Goal: Task Accomplishment & Management: Use online tool/utility

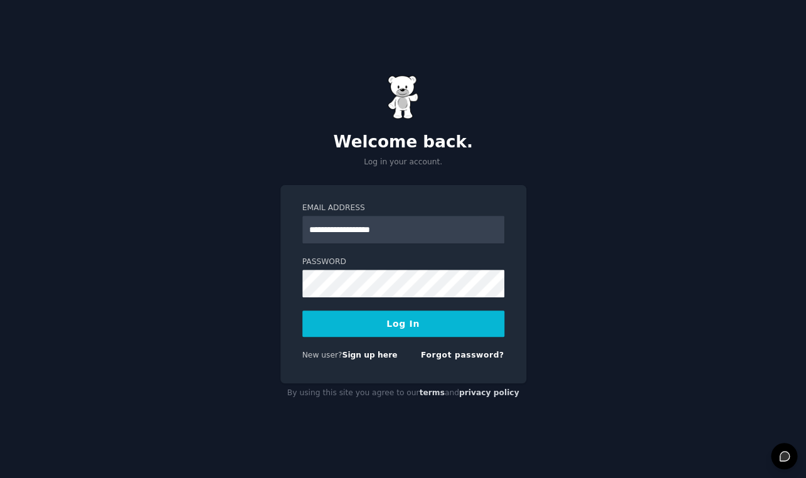
type input "**********"
click at [405, 324] on button "Log In" at bounding box center [403, 323] width 202 height 26
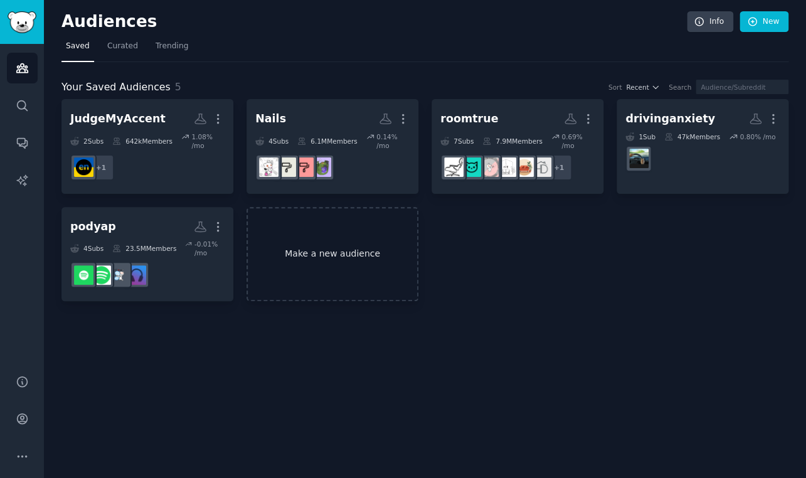
click at [304, 278] on link "Make a new audience" at bounding box center [332, 254] width 172 height 95
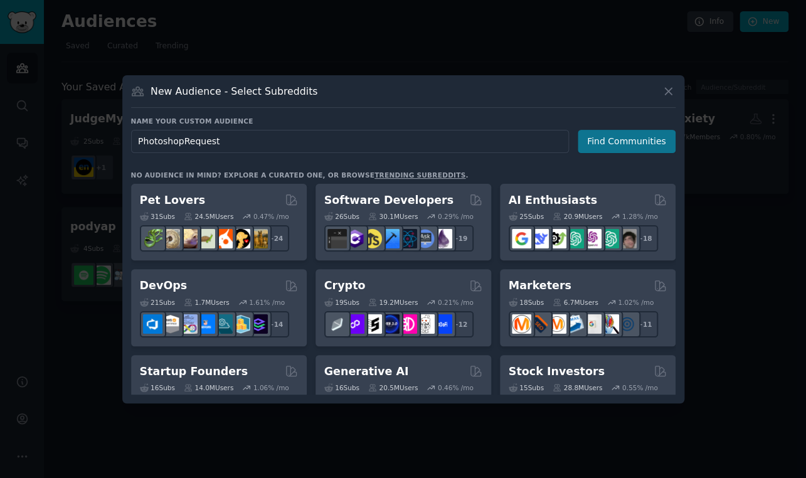
type input "PhotoshopRequest"
click at [586, 140] on button "Find Communities" at bounding box center [627, 141] width 98 height 23
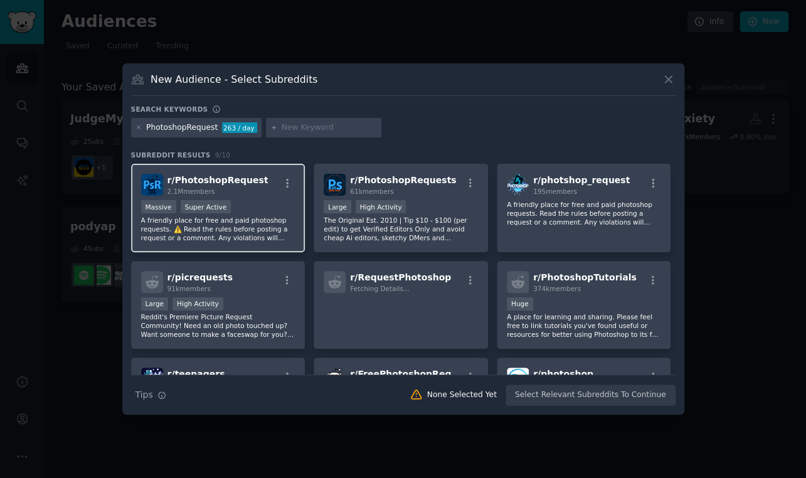
click at [248, 184] on span "r/ PhotoshopRequest" at bounding box center [217, 180] width 101 height 10
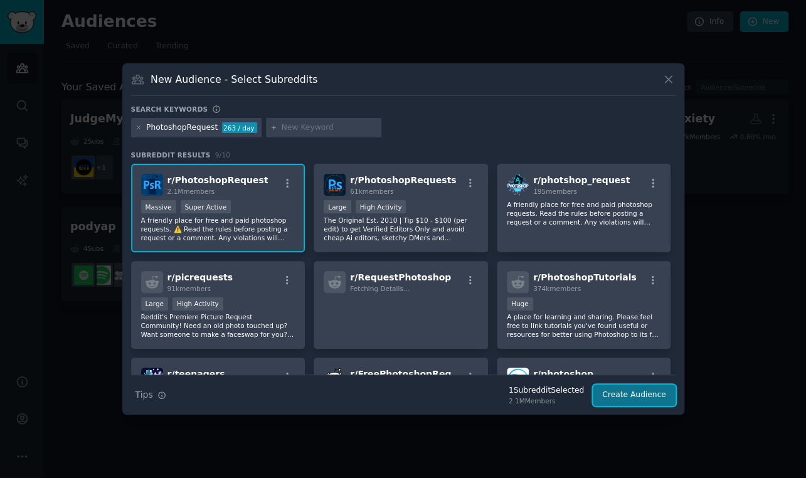
click at [632, 399] on button "Create Audience" at bounding box center [634, 394] width 83 height 21
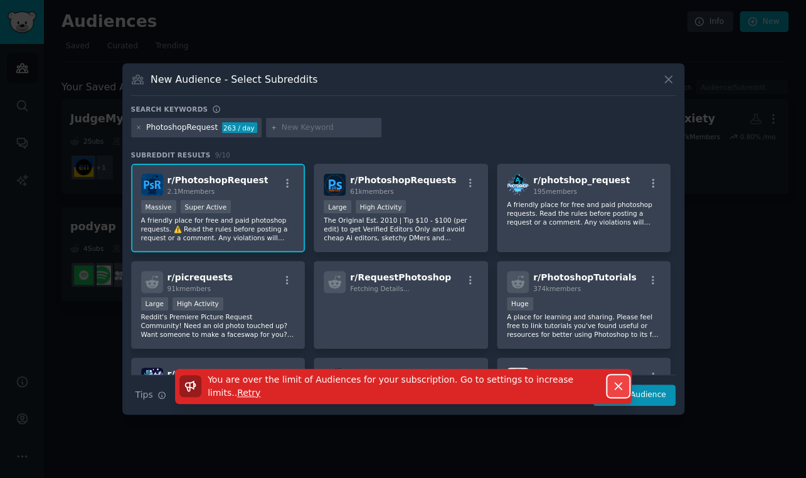
click at [618, 388] on icon "button" at bounding box center [618, 386] width 7 height 7
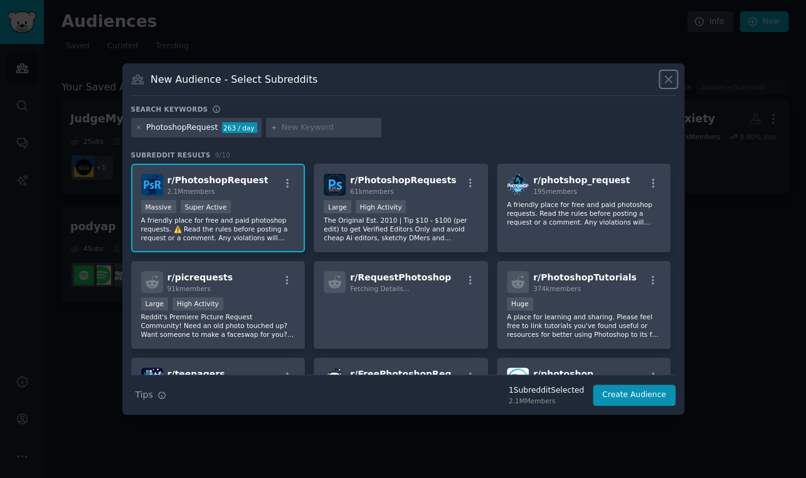
click at [671, 79] on icon at bounding box center [668, 79] width 13 height 13
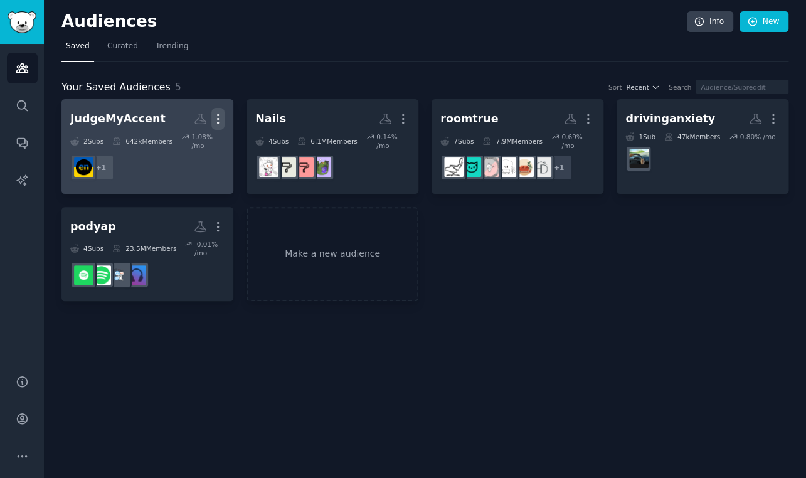
click at [220, 120] on icon "button" at bounding box center [217, 118] width 13 height 13
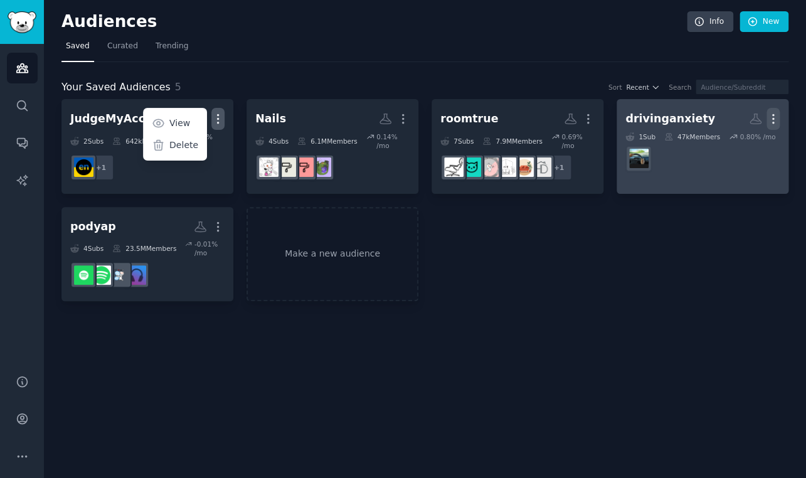
click at [774, 117] on icon "button" at bounding box center [772, 118] width 13 height 13
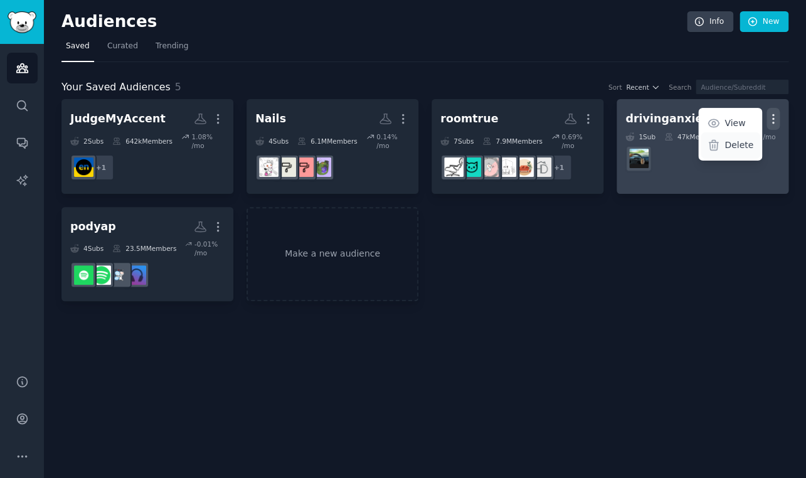
click at [748, 149] on p "Delete" at bounding box center [738, 145] width 29 height 13
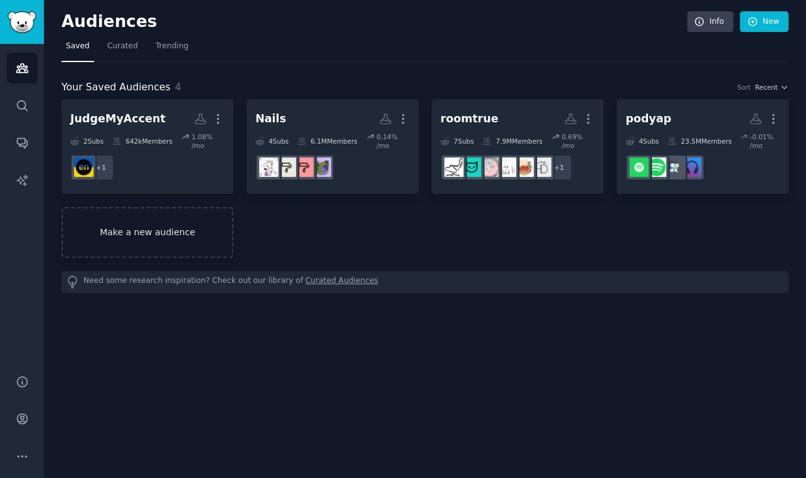
click at [207, 251] on link "Make a new audience" at bounding box center [147, 232] width 172 height 51
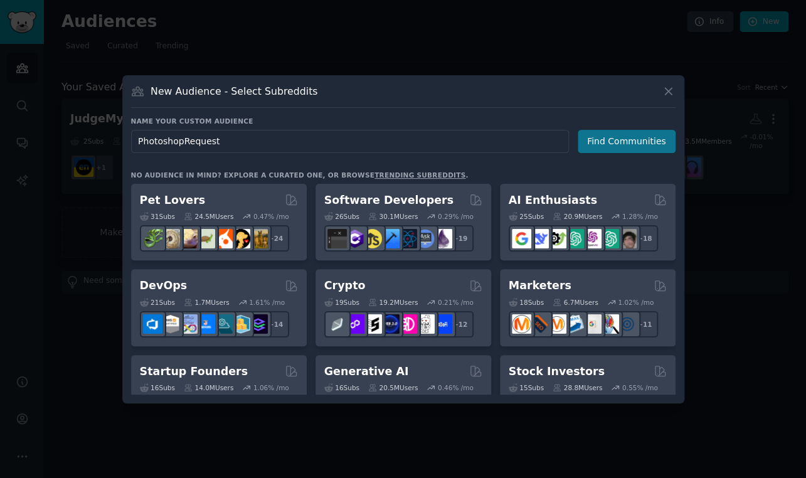
type input "PhotoshopRequest"
click at [610, 145] on button "Find Communities" at bounding box center [627, 141] width 98 height 23
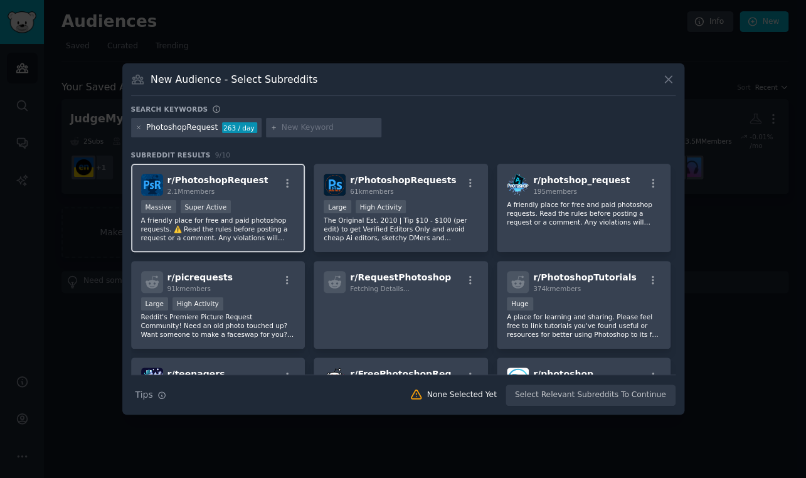
click at [248, 191] on div "2.1M members" at bounding box center [217, 191] width 101 height 9
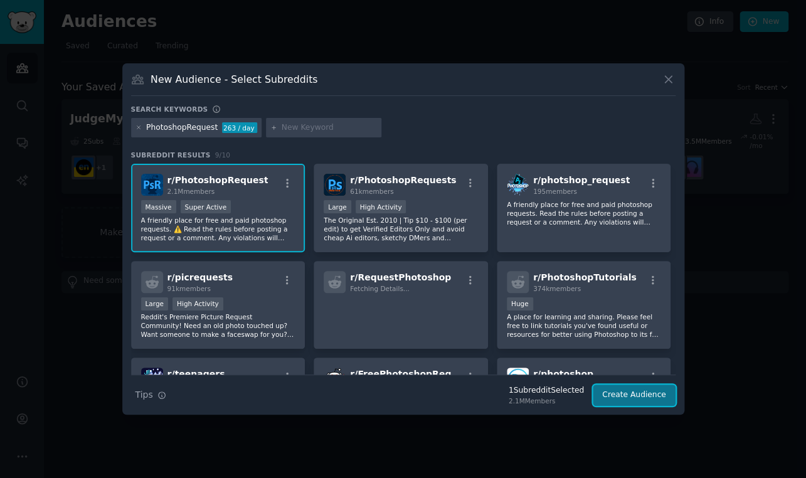
click at [631, 399] on button "Create Audience" at bounding box center [634, 394] width 83 height 21
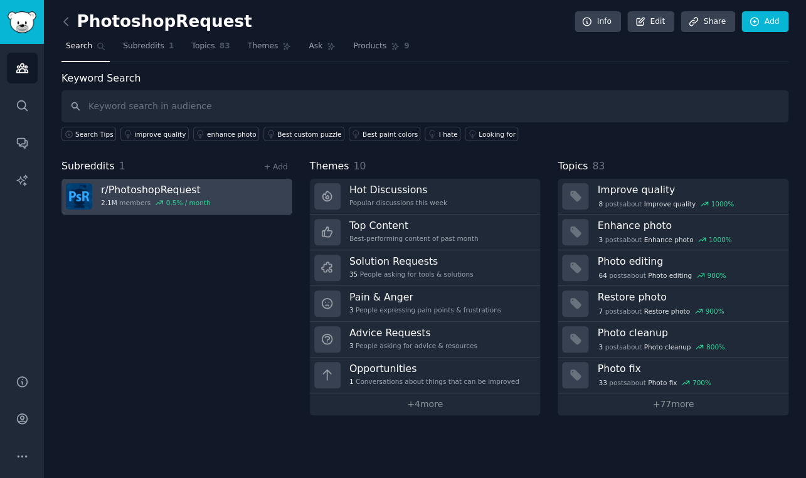
click at [205, 192] on link "r/ PhotoshopRequest 2.1M members 0.5 % / month" at bounding box center [176, 197] width 231 height 36
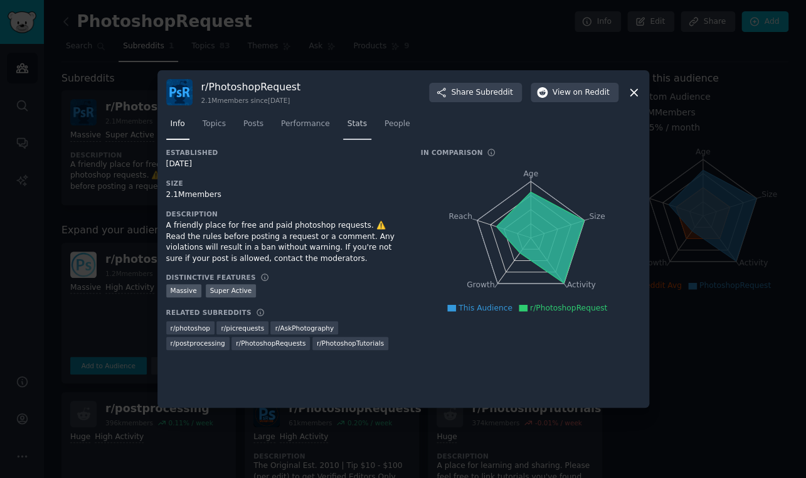
click at [349, 126] on span "Stats" at bounding box center [356, 124] width 19 height 11
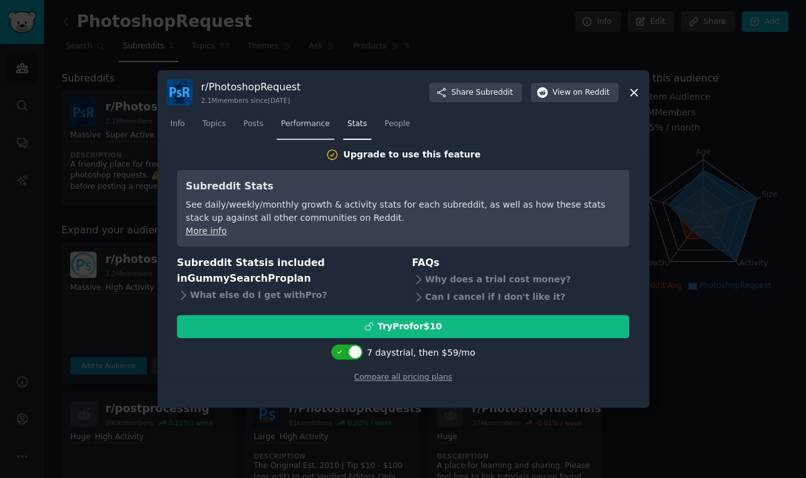
click at [313, 122] on span "Performance" at bounding box center [305, 124] width 49 height 11
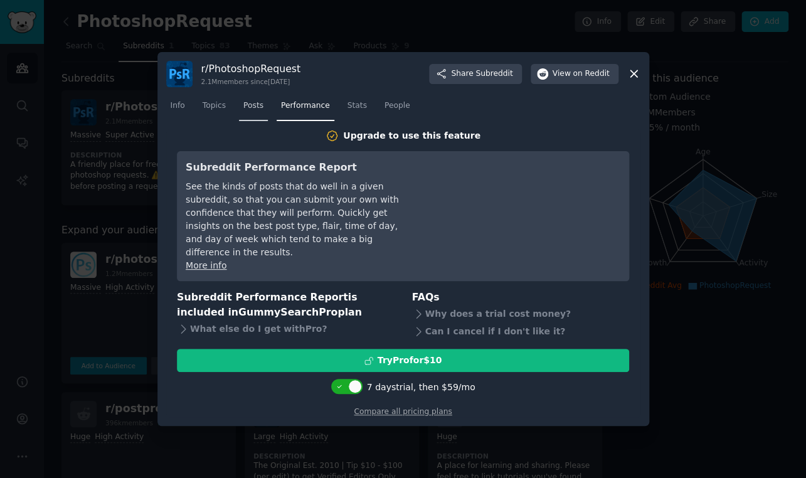
click at [261, 120] on link "Posts" at bounding box center [253, 109] width 29 height 26
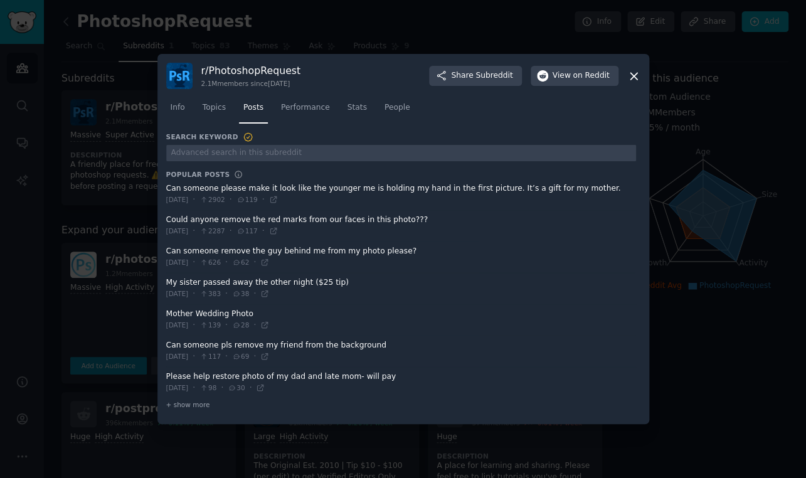
click at [214, 130] on div "Info Topics Posts Performance Stats People" at bounding box center [403, 110] width 474 height 43
click at [214, 109] on span "Topics" at bounding box center [214, 107] width 23 height 11
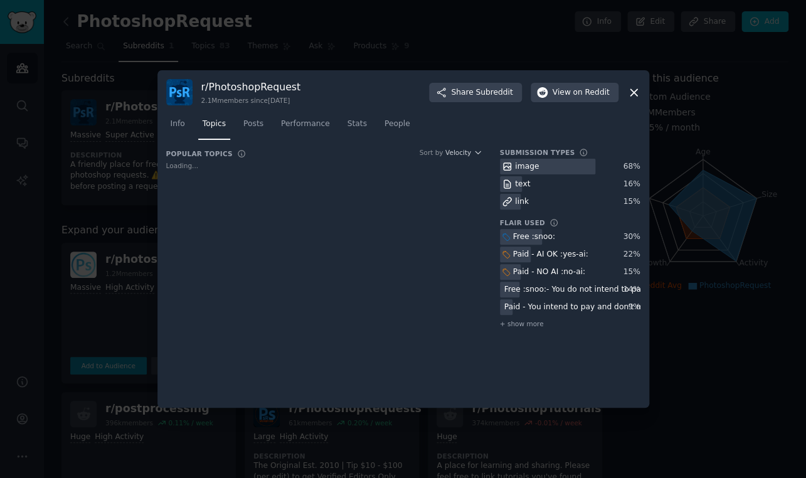
click at [634, 95] on icon at bounding box center [633, 92] width 13 height 13
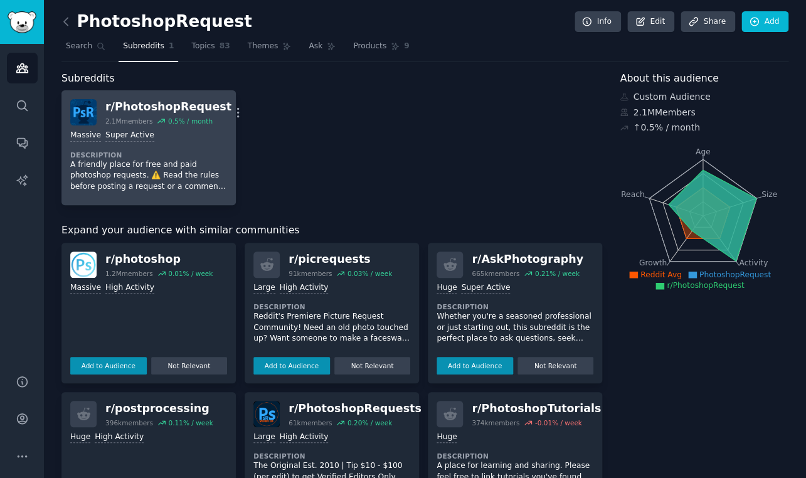
click at [188, 121] on div "0.5 % / month" at bounding box center [190, 121] width 45 height 9
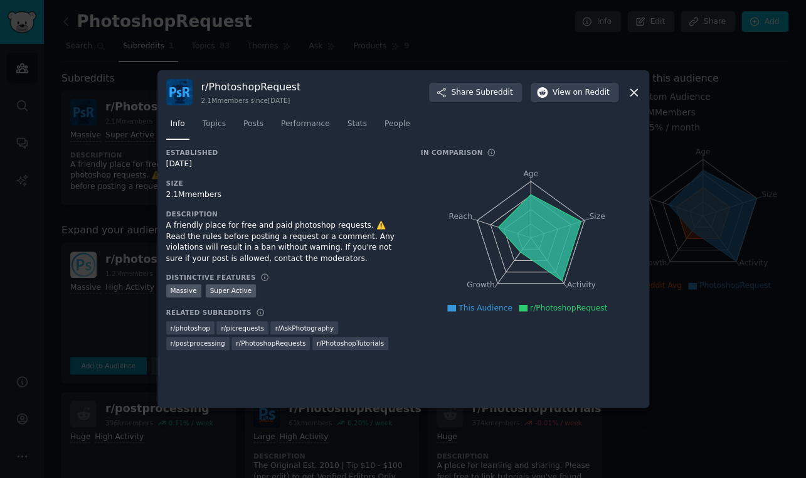
click at [555, 29] on div at bounding box center [403, 239] width 806 height 478
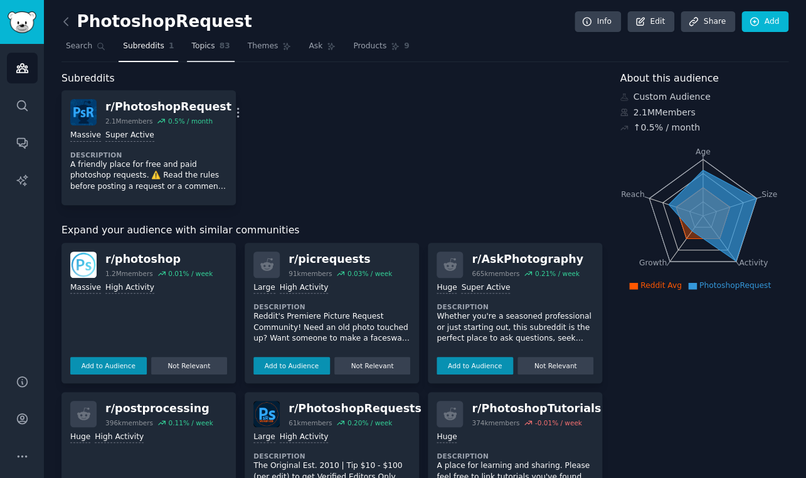
click at [219, 49] on span "83" at bounding box center [224, 46] width 11 height 11
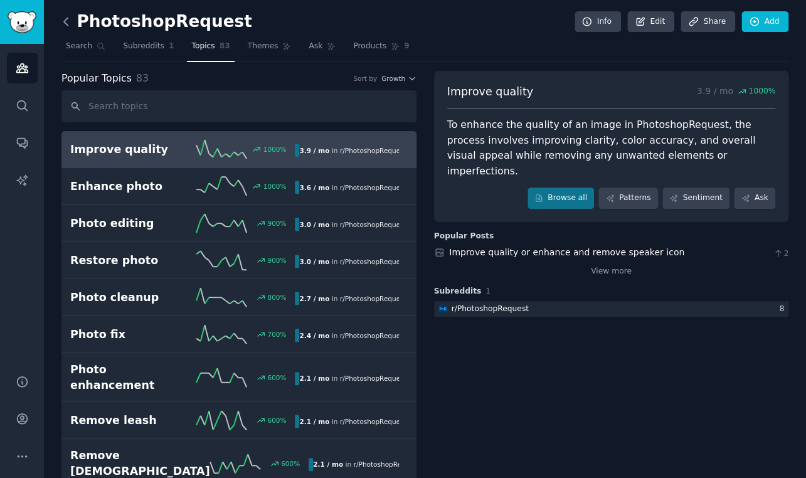
click at [70, 24] on icon at bounding box center [66, 21] width 13 height 13
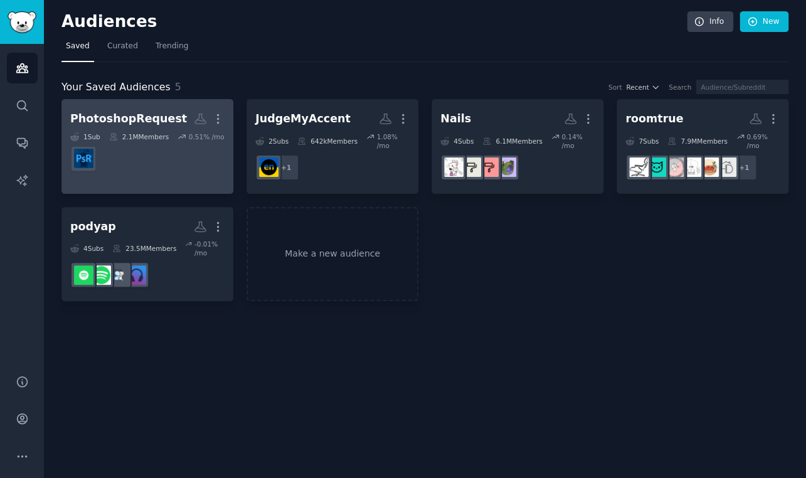
click at [226, 119] on link "PhotoshopRequest More 1 Sub 2.1M Members 0.51 % /mo" at bounding box center [147, 146] width 172 height 95
